Goal: Transaction & Acquisition: Download file/media

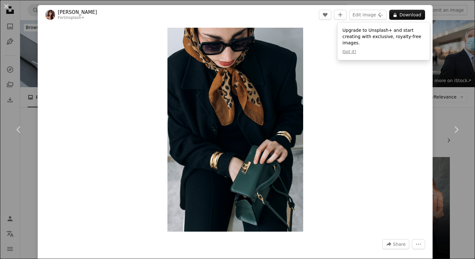
scroll to position [10118, 0]
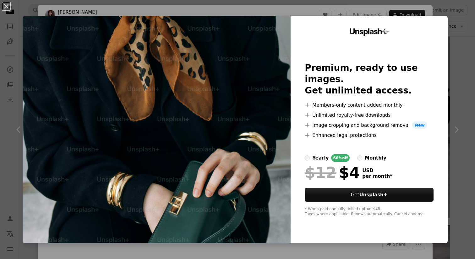
click at [467, 30] on div "An X shape Unsplash+ Premium, ready to use images. Get unlimited access. A plus…" at bounding box center [237, 129] width 475 height 259
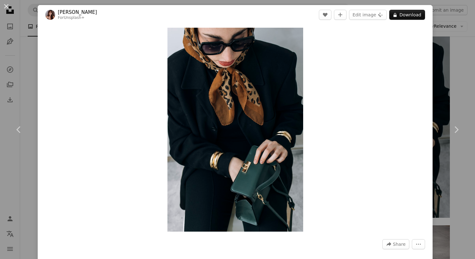
click at [461, 19] on div "An X shape Chevron left Chevron right [PERSON_NAME] For Unsplash+ A heart A plu…" at bounding box center [237, 129] width 475 height 259
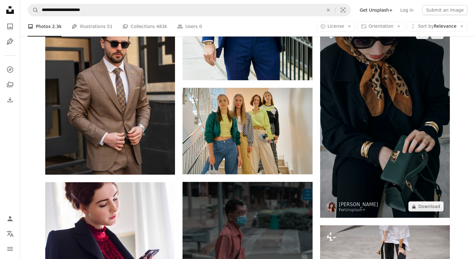
click at [418, 89] on img at bounding box center [385, 120] width 130 height 195
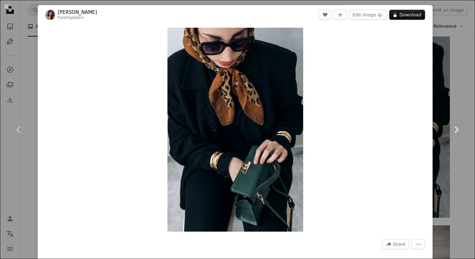
click at [464, 122] on link "Chevron right" at bounding box center [456, 129] width 38 height 60
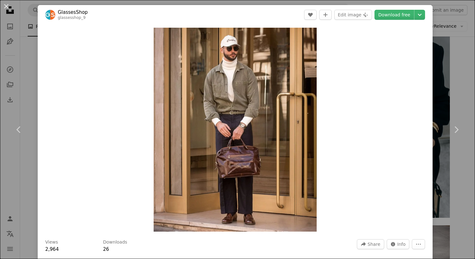
click at [464, 76] on div "An X shape Chevron left Chevron right GlassesShop glassesshop_9 A heart A plus …" at bounding box center [237, 129] width 475 height 259
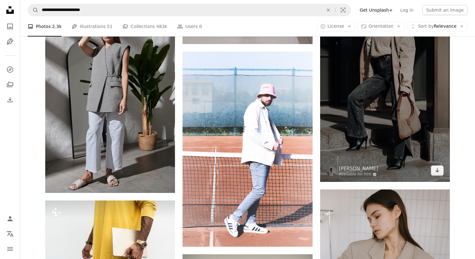
scroll to position [10635, 0]
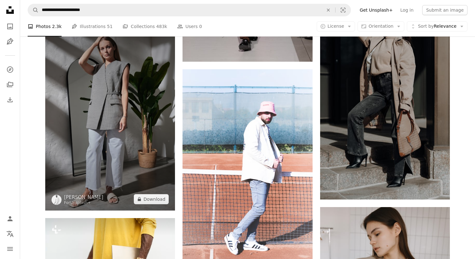
click at [150, 123] on img at bounding box center [110, 112] width 130 height 195
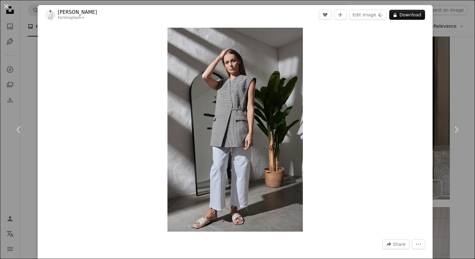
click at [454, 86] on div "An X shape Chevron left Chevron right [PERSON_NAME] For Unsplash+ A heart A plu…" at bounding box center [237, 129] width 475 height 259
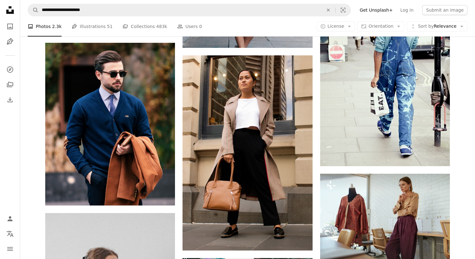
scroll to position [13900, 0]
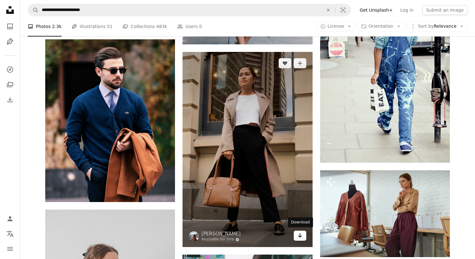
click at [298, 236] on icon "Arrow pointing down" at bounding box center [299, 235] width 5 height 8
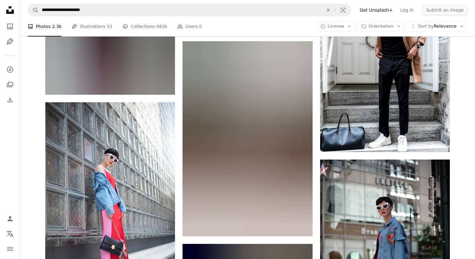
scroll to position [19492, 0]
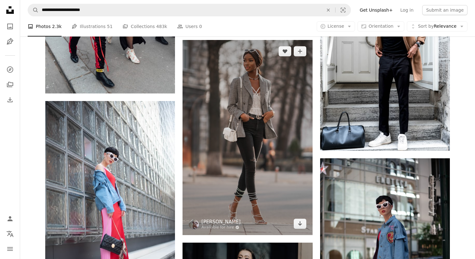
click at [232, 222] on link "[PERSON_NAME]" at bounding box center [220, 221] width 39 height 6
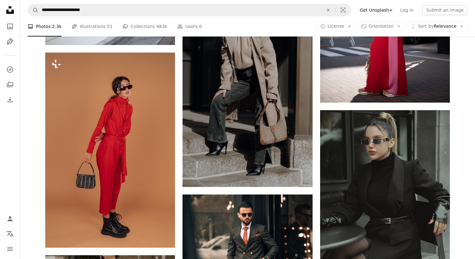
scroll to position [19749, 0]
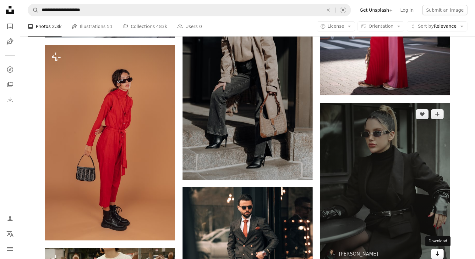
click at [441, 252] on link "Arrow pointing down" at bounding box center [437, 253] width 13 height 10
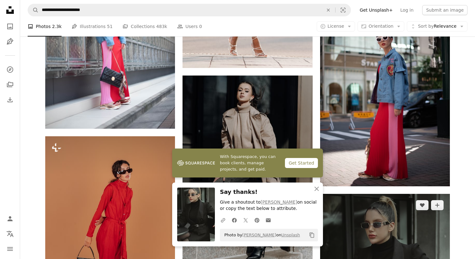
scroll to position [19581, 0]
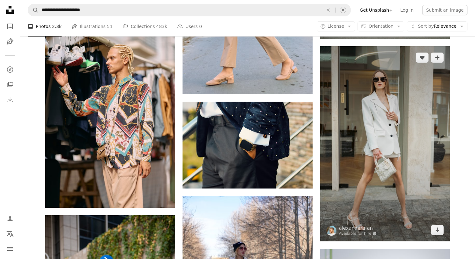
scroll to position [11516, 0]
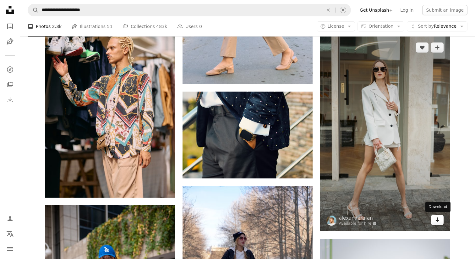
click at [441, 219] on link "Arrow pointing down" at bounding box center [437, 220] width 13 height 10
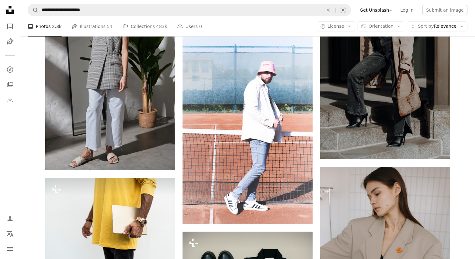
scroll to position [10771, 0]
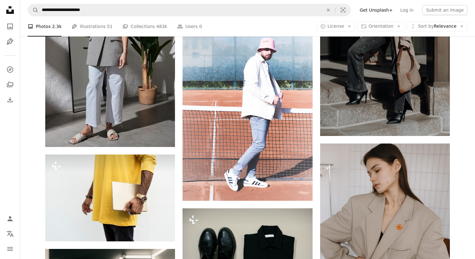
scroll to position [10799, 0]
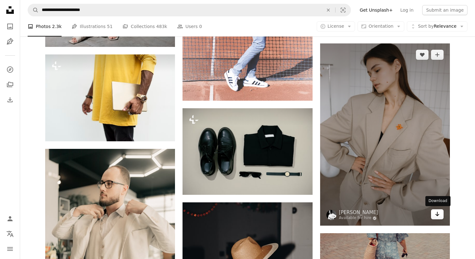
click at [438, 213] on icon "Arrow pointing down" at bounding box center [437, 214] width 5 height 8
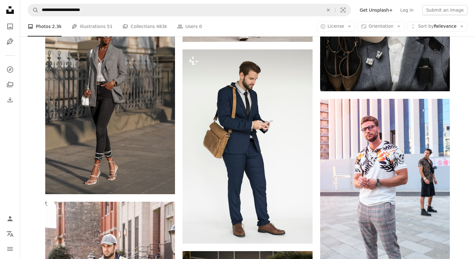
scroll to position [934, 0]
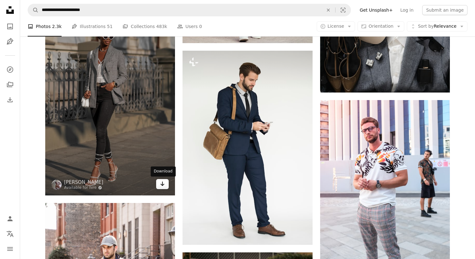
click at [162, 180] on icon "Arrow pointing down" at bounding box center [162, 184] width 5 height 8
